Goal: Navigation & Orientation: Find specific page/section

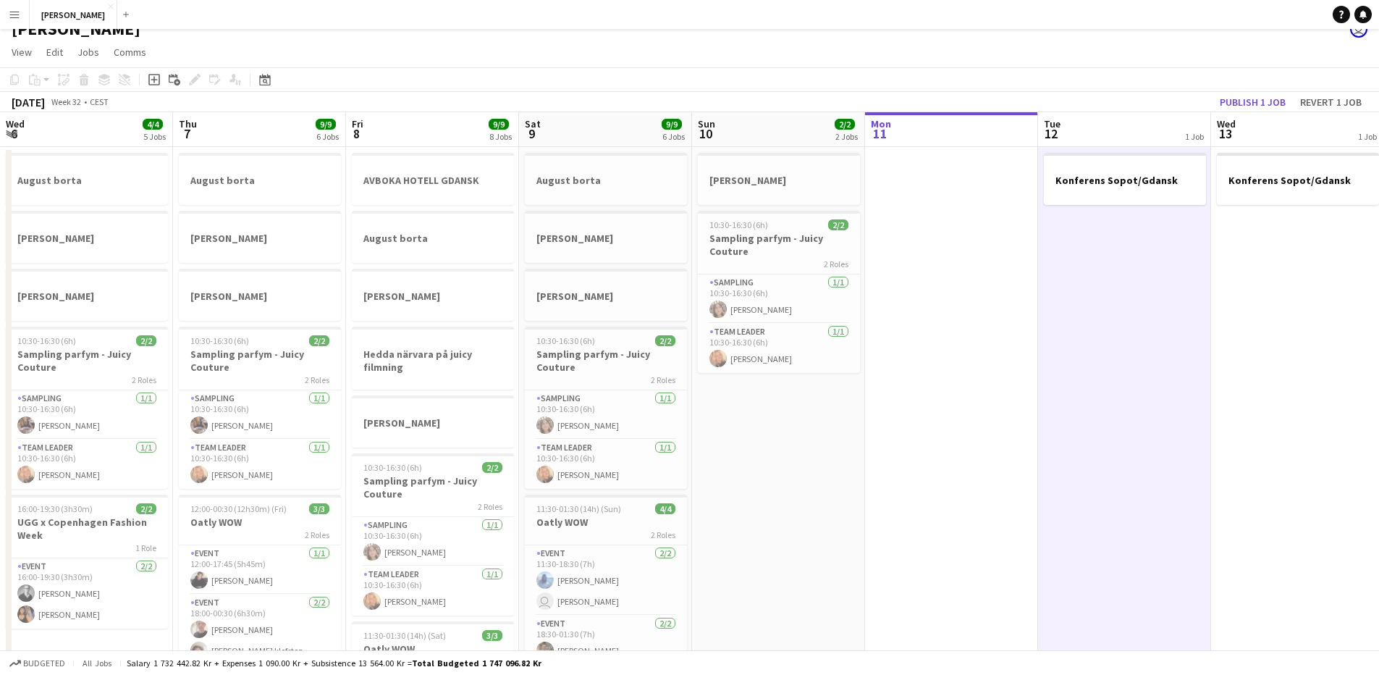
scroll to position [0, 435]
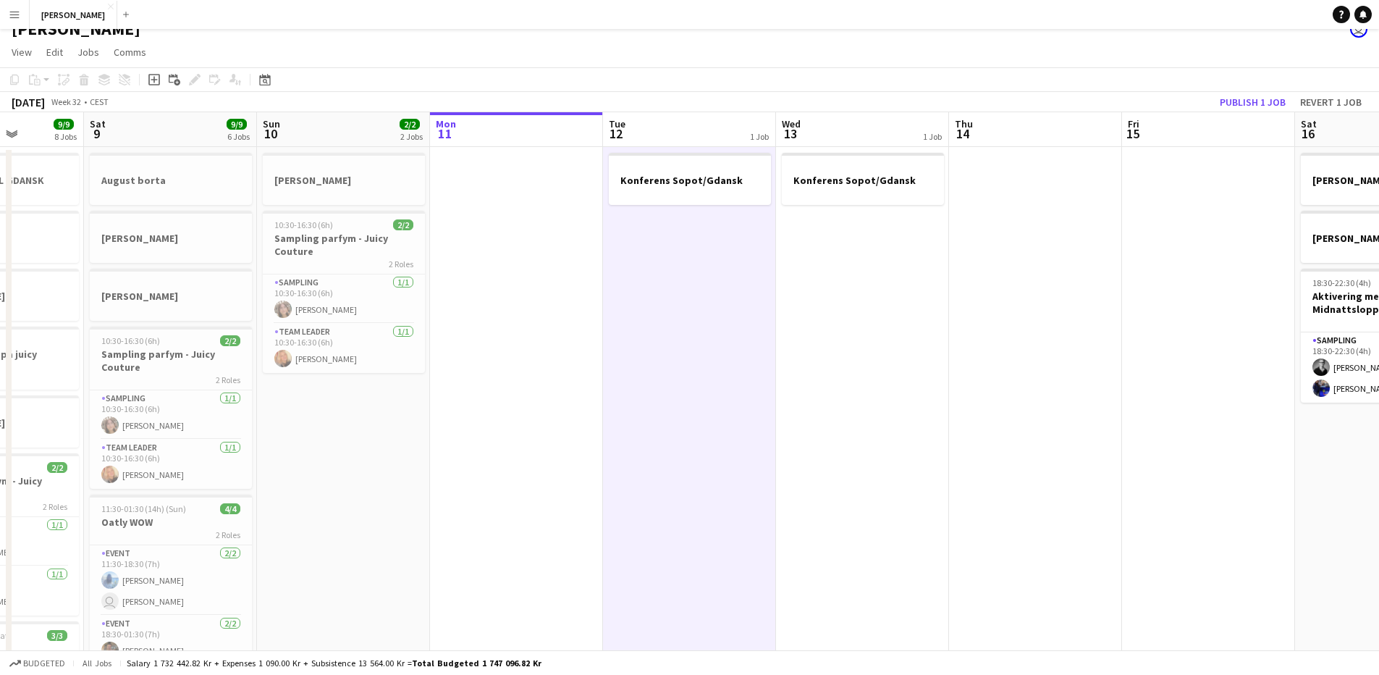
click at [339, 501] on app-date-cell "Stina borta 10:30-16:30 (6h) 2/2 Sampling parfym - Juicy Couture 2 Roles Sampli…" at bounding box center [343, 584] width 173 height 874
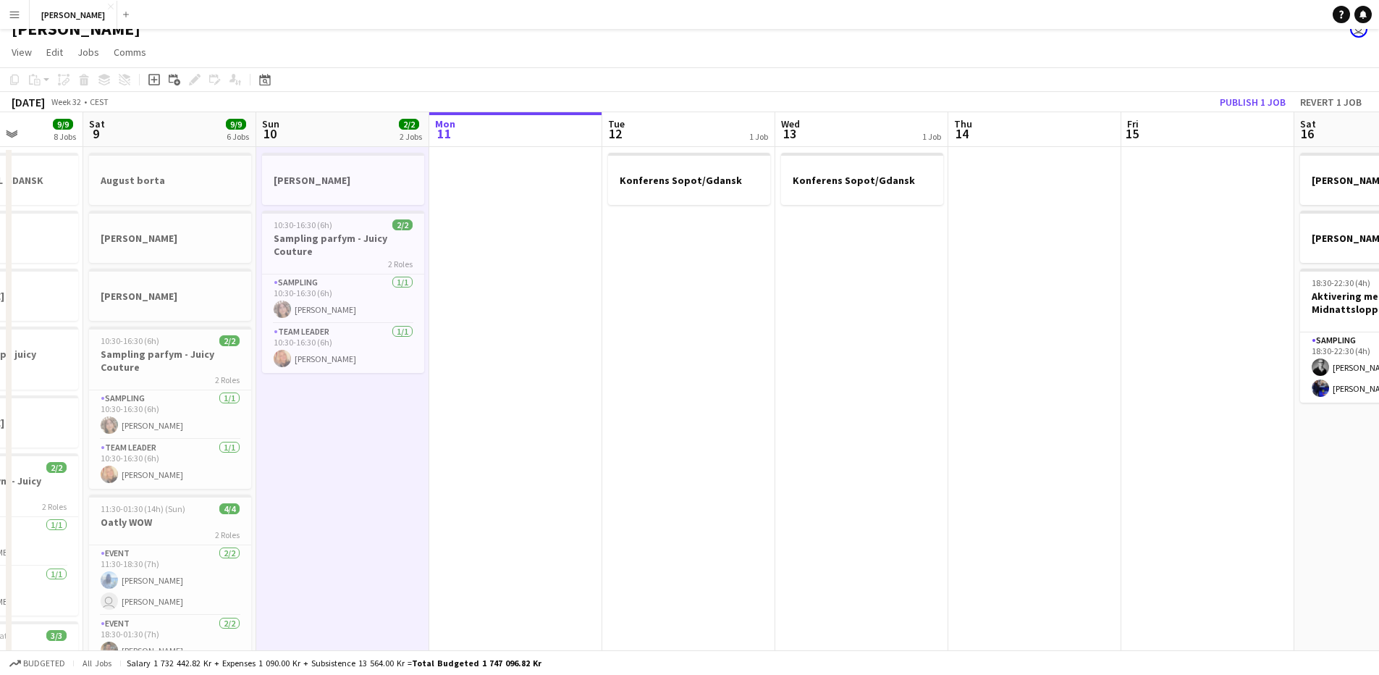
click at [340, 501] on app-date-cell "Stina borta 10:30-16:30 (6h) 2/2 Sampling parfym - Juicy Couture 2 Roles Sampli…" at bounding box center [342, 584] width 173 height 874
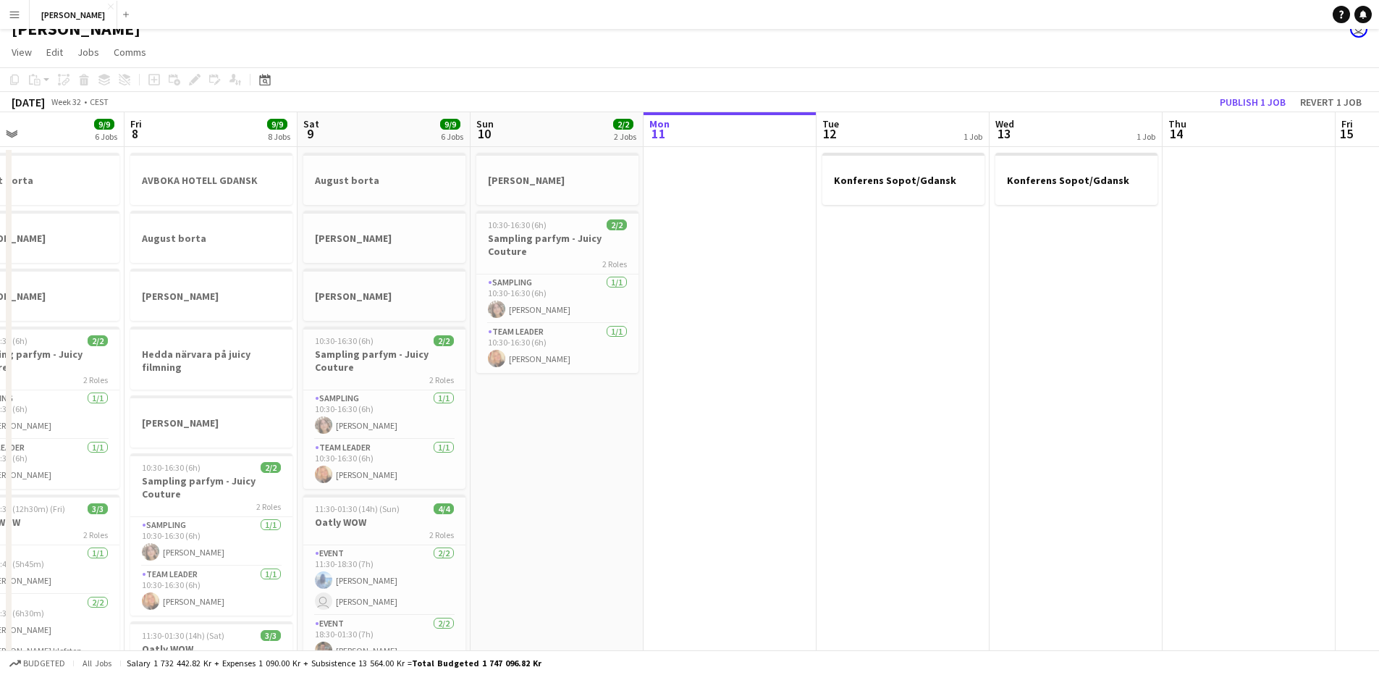
drag, startPoint x: 438, startPoint y: 502, endPoint x: 657, endPoint y: 512, distance: 219.5
click at [657, 512] on app-calendar-viewport "Tue 5 Wed 6 4/4 5 Jobs Thu 7 9/9 6 Jobs Fri 8 9/9 8 Jobs Sat 9 9/9 6 Jobs Sun 1…" at bounding box center [689, 566] width 1379 height 909
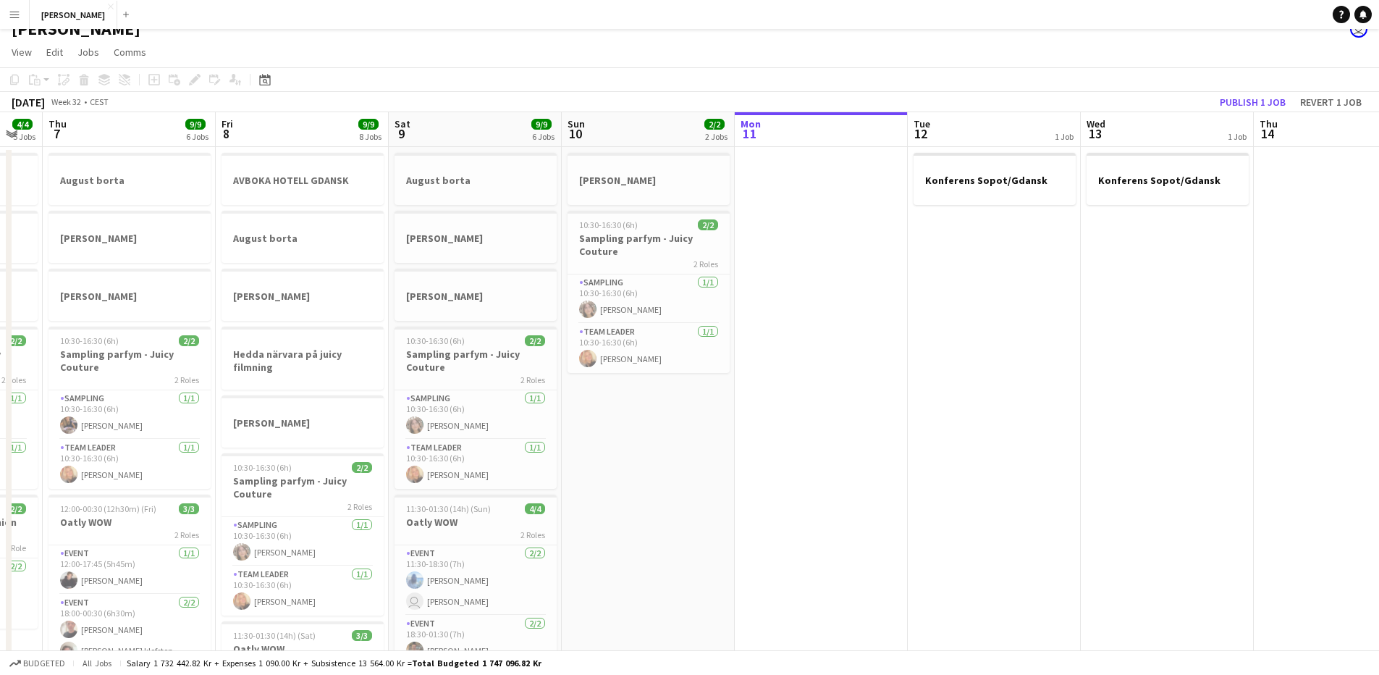
scroll to position [0, 303]
click at [658, 512] on app-date-cell "Stina borta 10:30-16:30 (6h) 2/2 Sampling parfym - Juicy Couture 2 Roles Sampli…" at bounding box center [648, 584] width 173 height 874
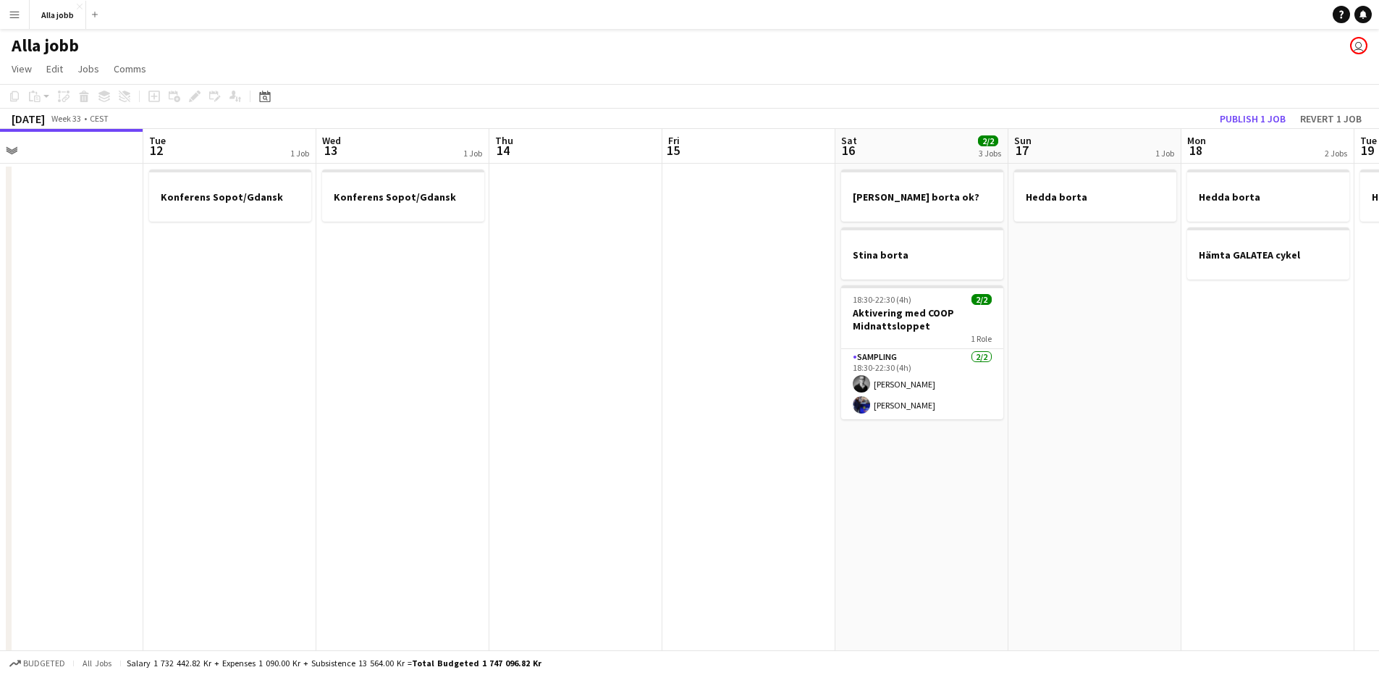
drag, startPoint x: 840, startPoint y: 329, endPoint x: 630, endPoint y: 318, distance: 209.4
click at [638, 317] on app-date-cell at bounding box center [569, 601] width 173 height 874
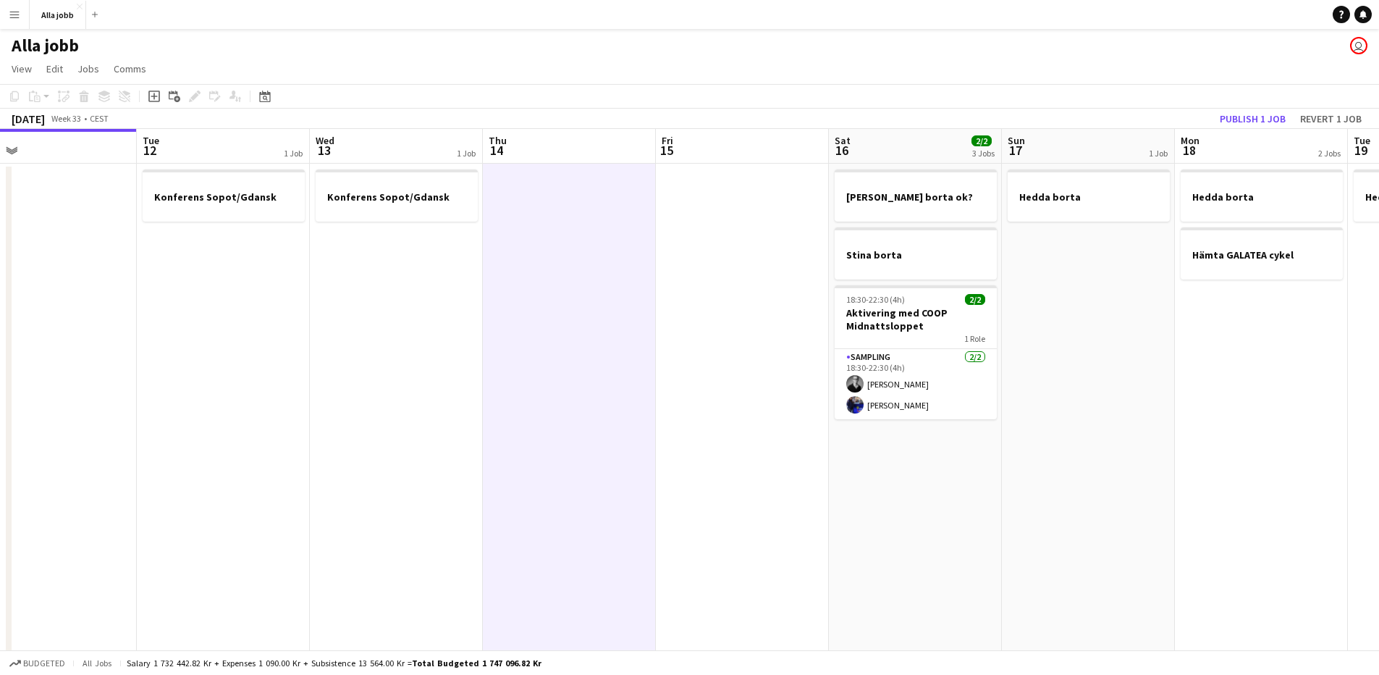
click at [637, 317] on app-date-cell at bounding box center [569, 601] width 173 height 874
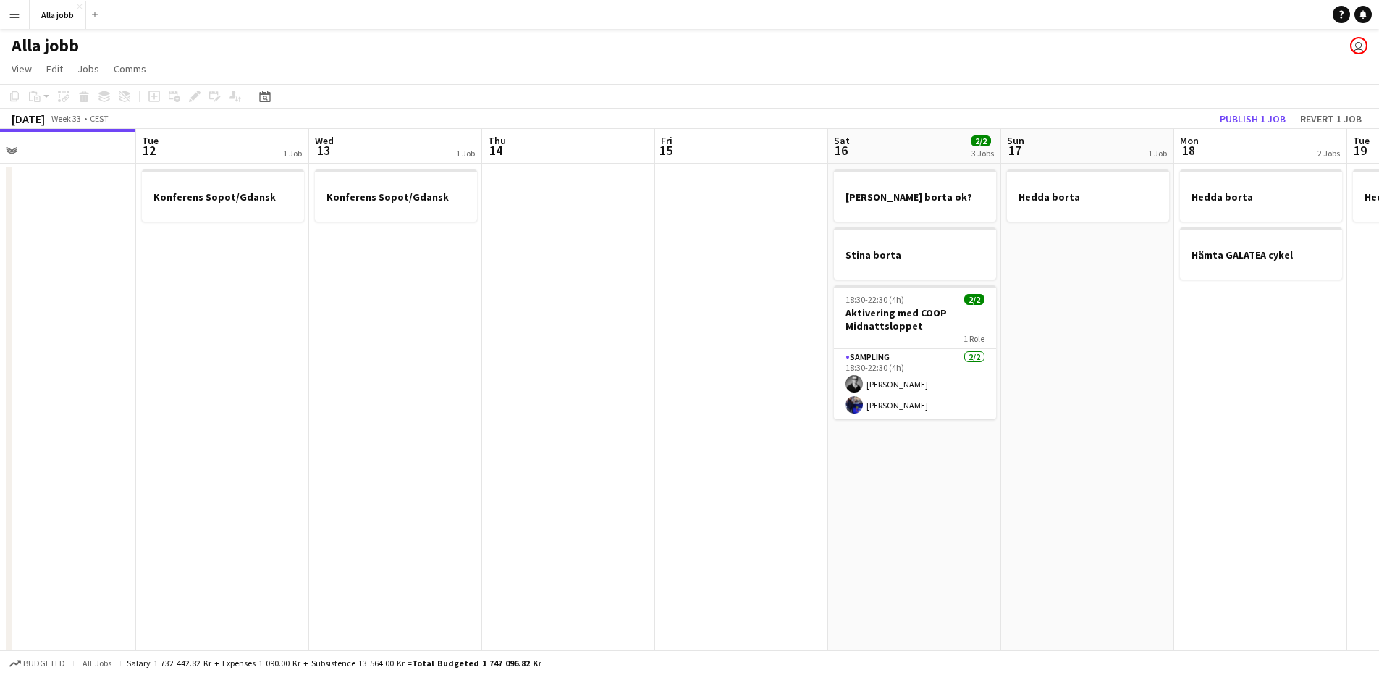
drag, startPoint x: 606, startPoint y: 313, endPoint x: 614, endPoint y: 312, distance: 8.0
click at [610, 313] on app-calendar-viewport "Fri 8 9/9 8 Jobs Sat 9 9/9 6 Jobs Sun 10 2/2 2 Jobs Mon 11 Tue 12 1 Job Wed 13 …" at bounding box center [689, 583] width 1379 height 909
click at [614, 312] on app-date-cell at bounding box center [572, 601] width 173 height 874
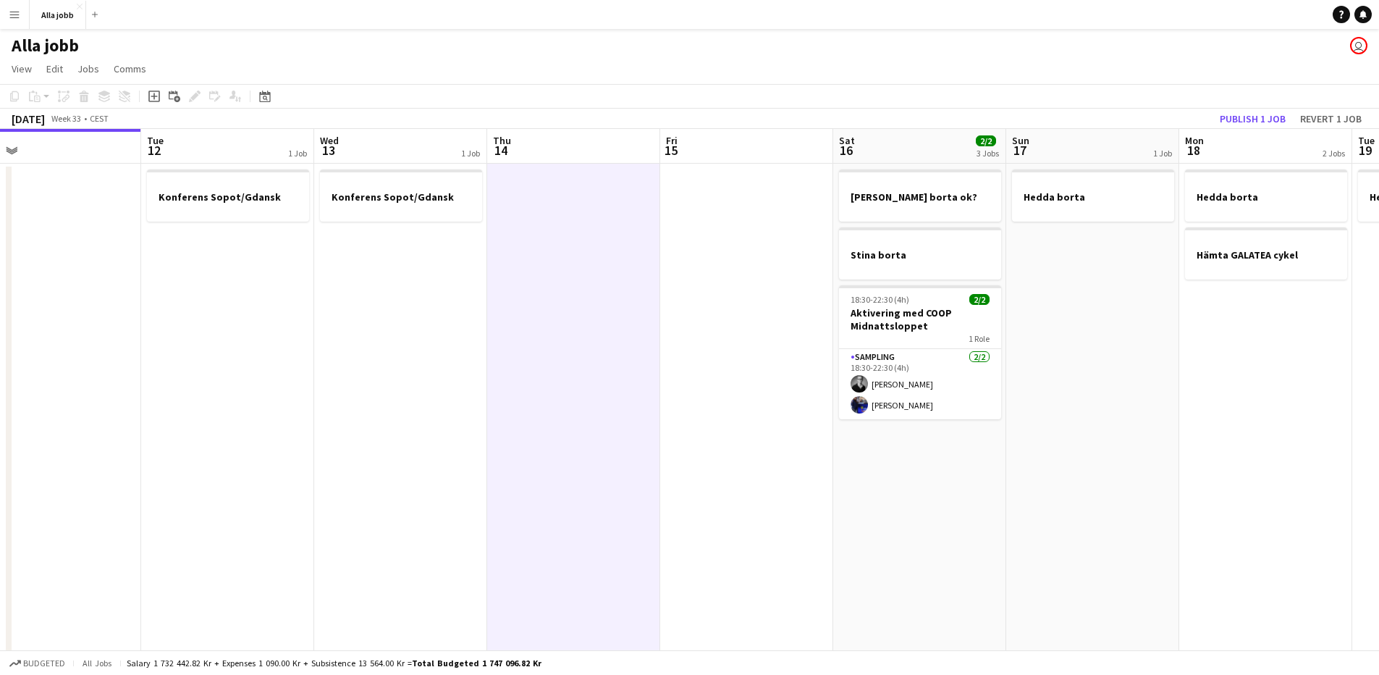
click at [617, 313] on app-date-cell at bounding box center [573, 601] width 173 height 874
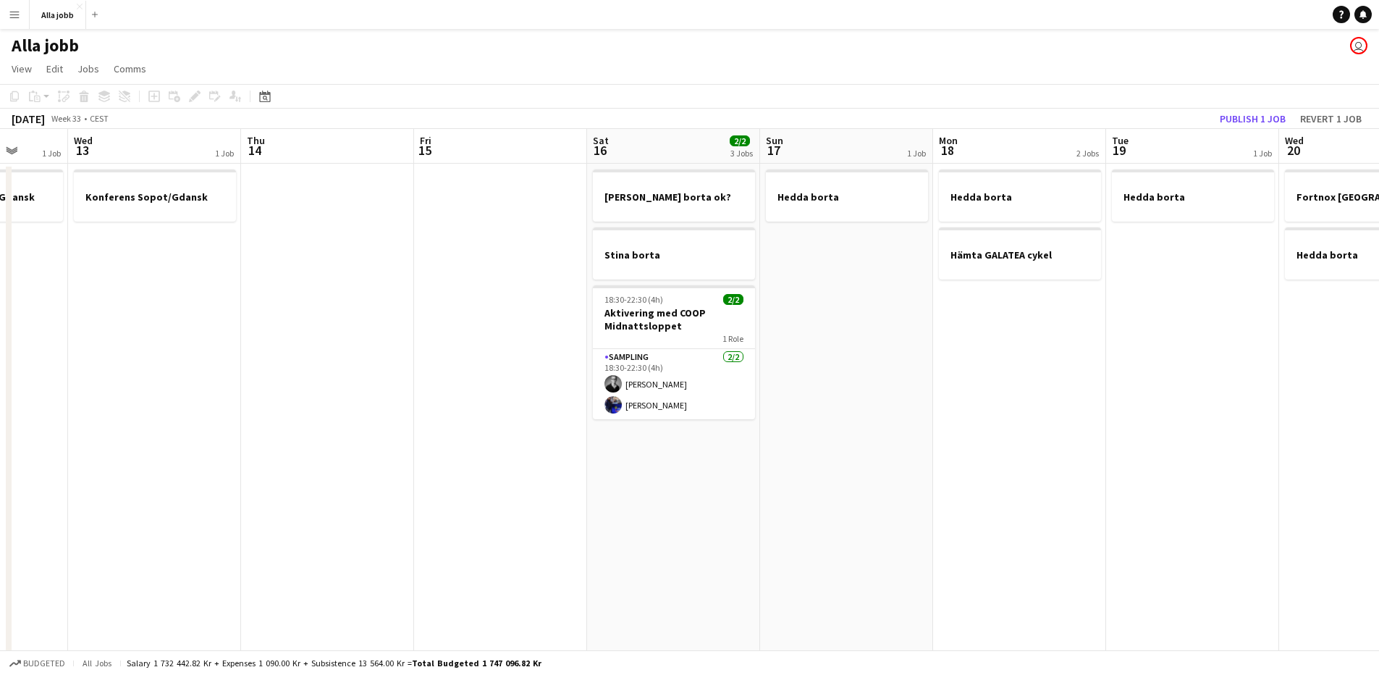
drag, startPoint x: 504, startPoint y: 325, endPoint x: 404, endPoint y: 324, distance: 100.6
click at [404, 324] on app-calendar-viewport "Sun 10 2/2 2 Jobs Mon 11 Tue 12 1 Job Wed 13 1 Job Thu 14 Fri 15 Sat 16 2/2 3 J…" at bounding box center [689, 583] width 1379 height 909
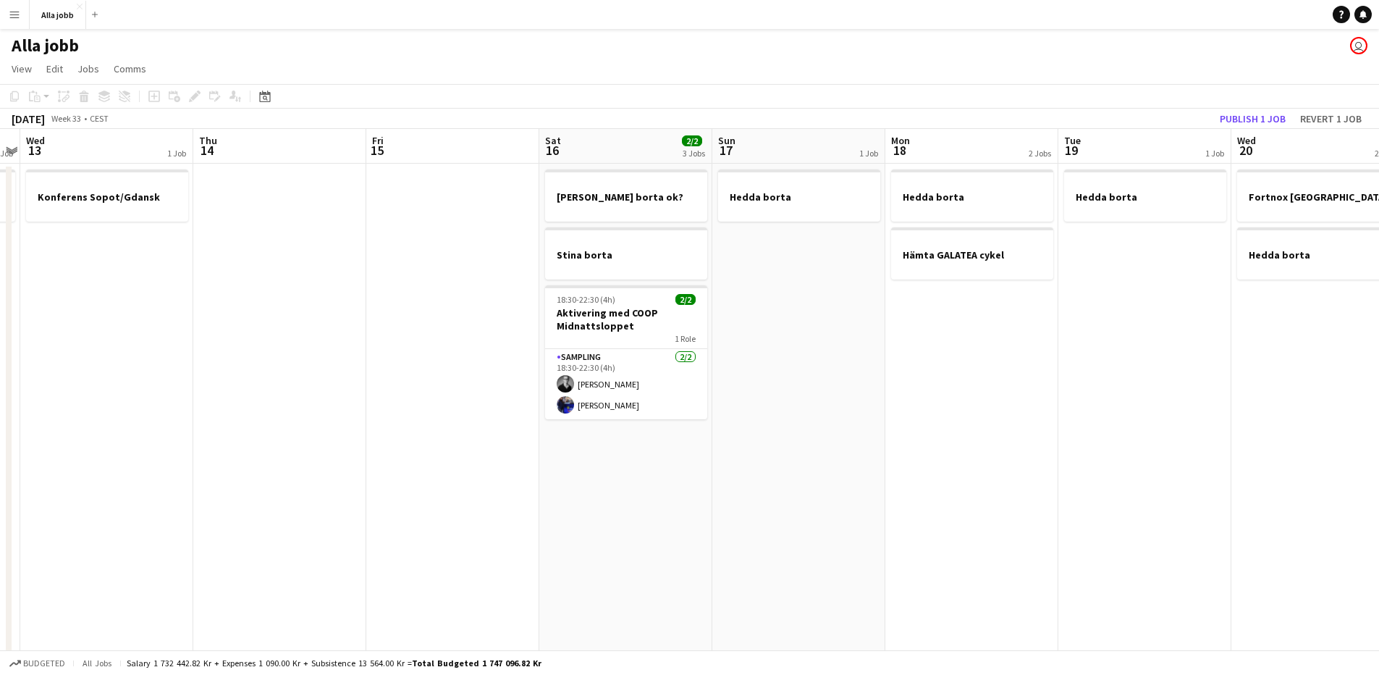
scroll to position [0, 654]
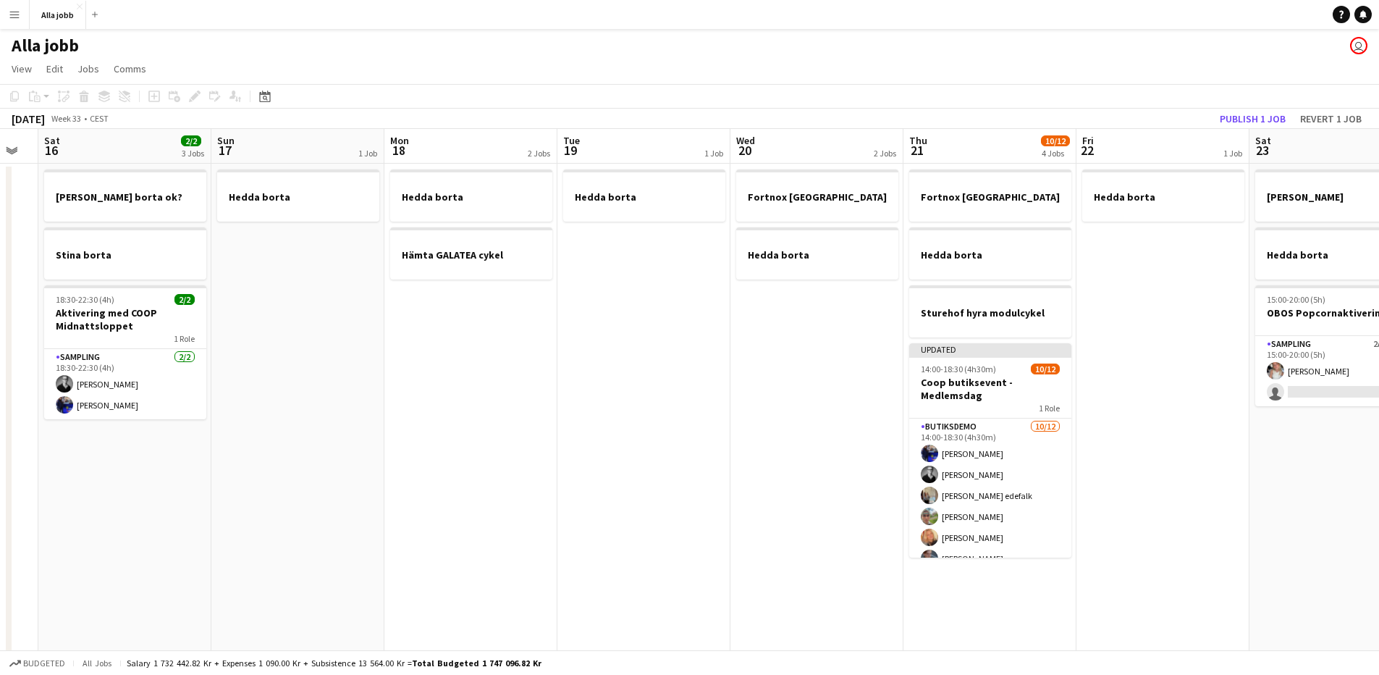
drag, startPoint x: 802, startPoint y: 389, endPoint x: 308, endPoint y: 355, distance: 494.8
click at [308, 355] on app-calendar-viewport "Tue 12 1 Job Wed 13 1 Job Thu 14 Fri 15 Sat 16 2/2 3 Jobs Sun 17 1 Job Mon 18 2…" at bounding box center [689, 583] width 1379 height 909
click at [604, 455] on app-date-cell "Hedda borta" at bounding box center [643, 601] width 173 height 874
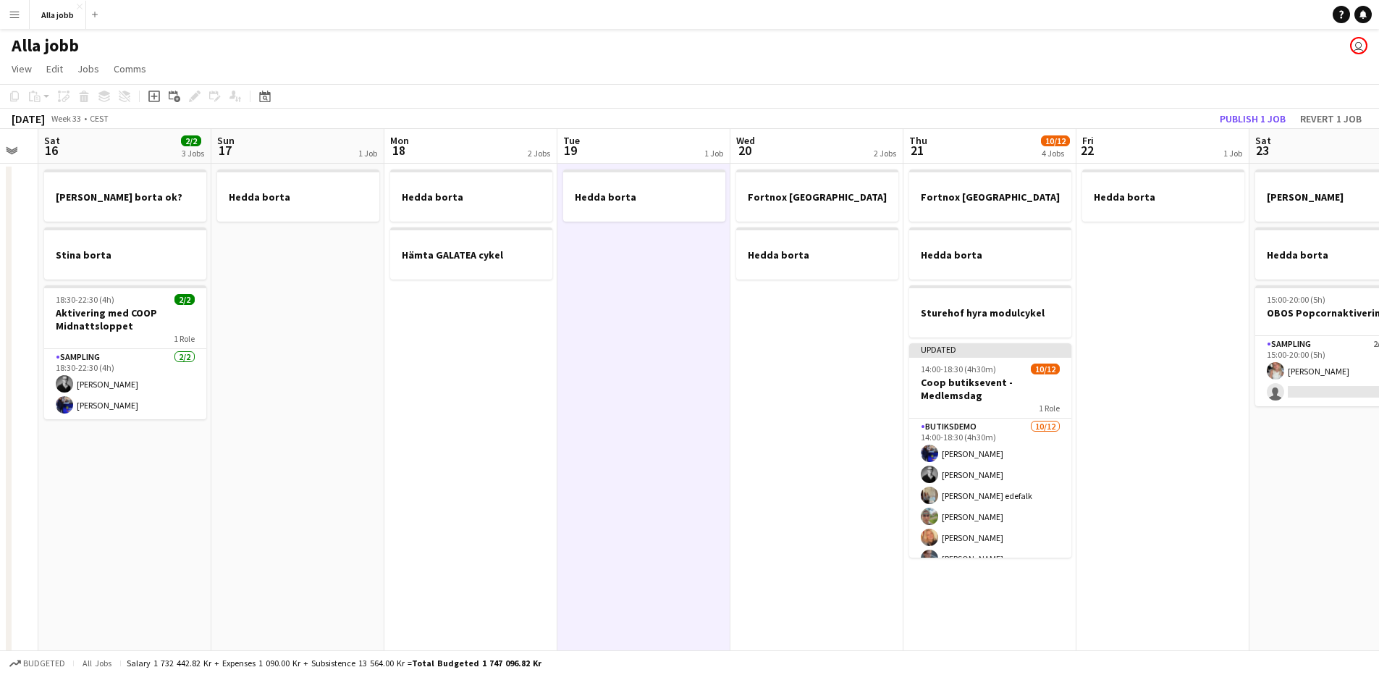
click at [832, 503] on app-date-cell "Fortnox [GEOGRAPHIC_DATA] Hedda borta" at bounding box center [816, 601] width 173 height 874
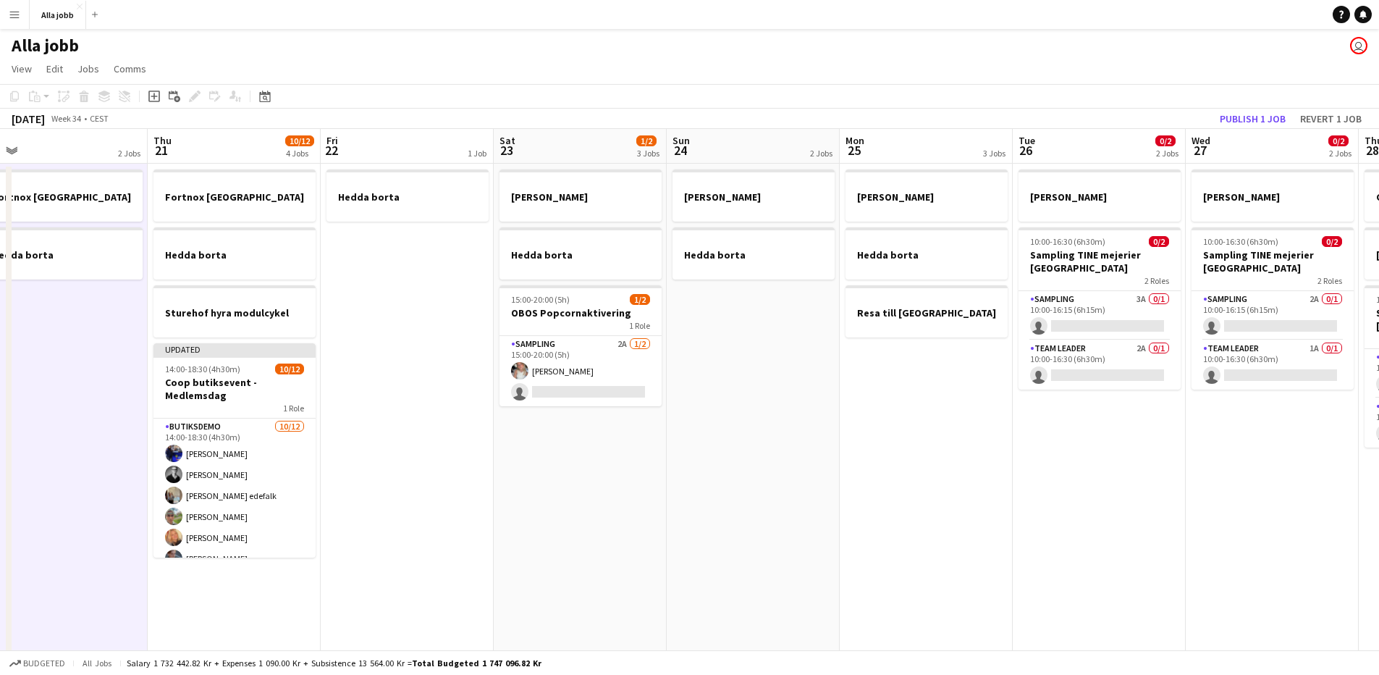
drag, startPoint x: 655, startPoint y: 496, endPoint x: 71, endPoint y: 405, distance: 591.1
click at [69, 405] on app-calendar-viewport "Sat 16 2/2 3 Jobs Sun 17 1 Job Mon 18 2 Jobs Tue 19 1 Job Wed 20 2 Jobs Thu 21 …" at bounding box center [689, 583] width 1379 height 909
click at [439, 415] on app-date-cell "Hedda borta" at bounding box center [407, 601] width 173 height 874
